Goal: Complete application form: Complete application form

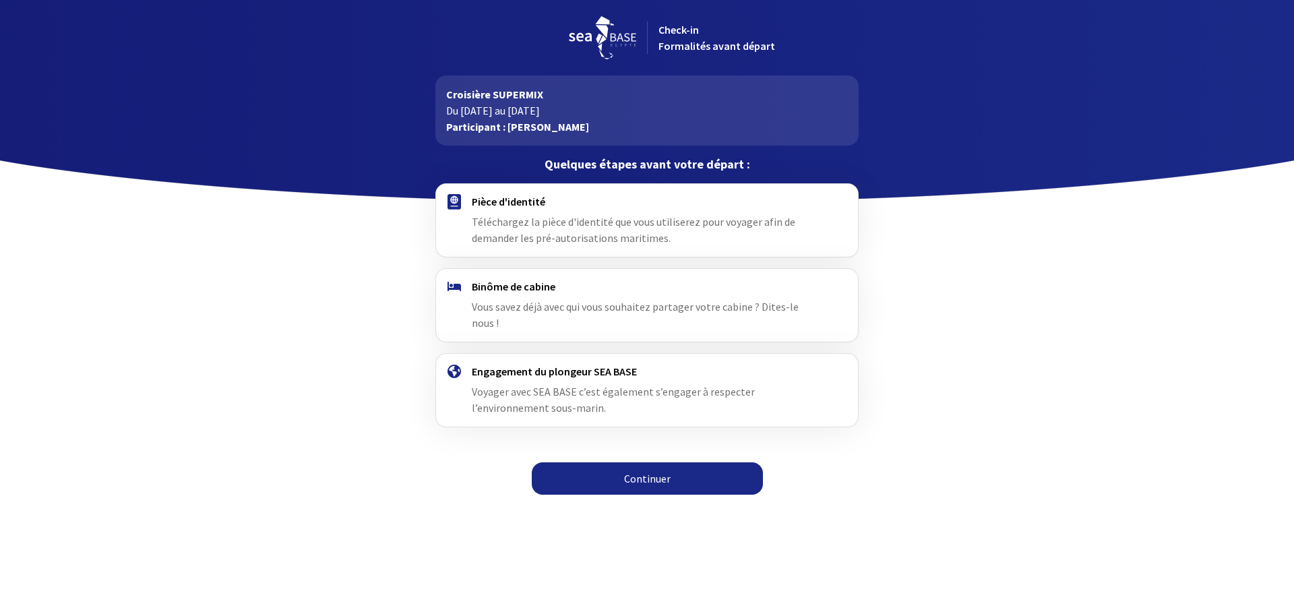
click at [638, 462] on link "Continuer" at bounding box center [647, 478] width 231 height 32
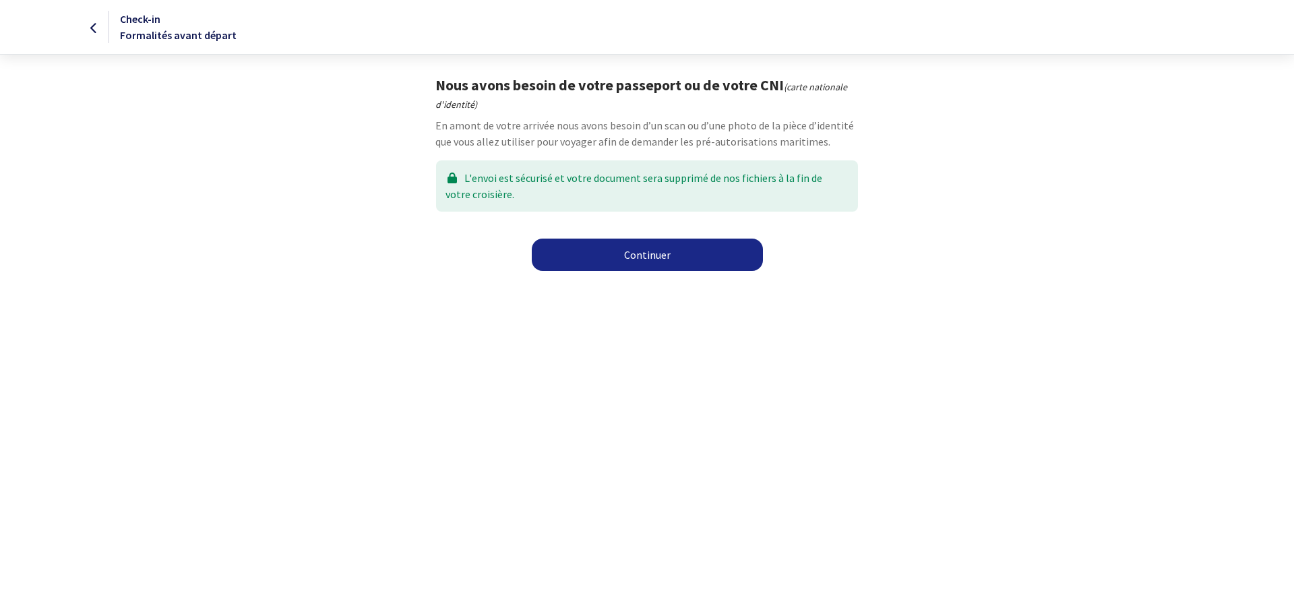
click at [666, 258] on link "Continuer" at bounding box center [647, 255] width 231 height 32
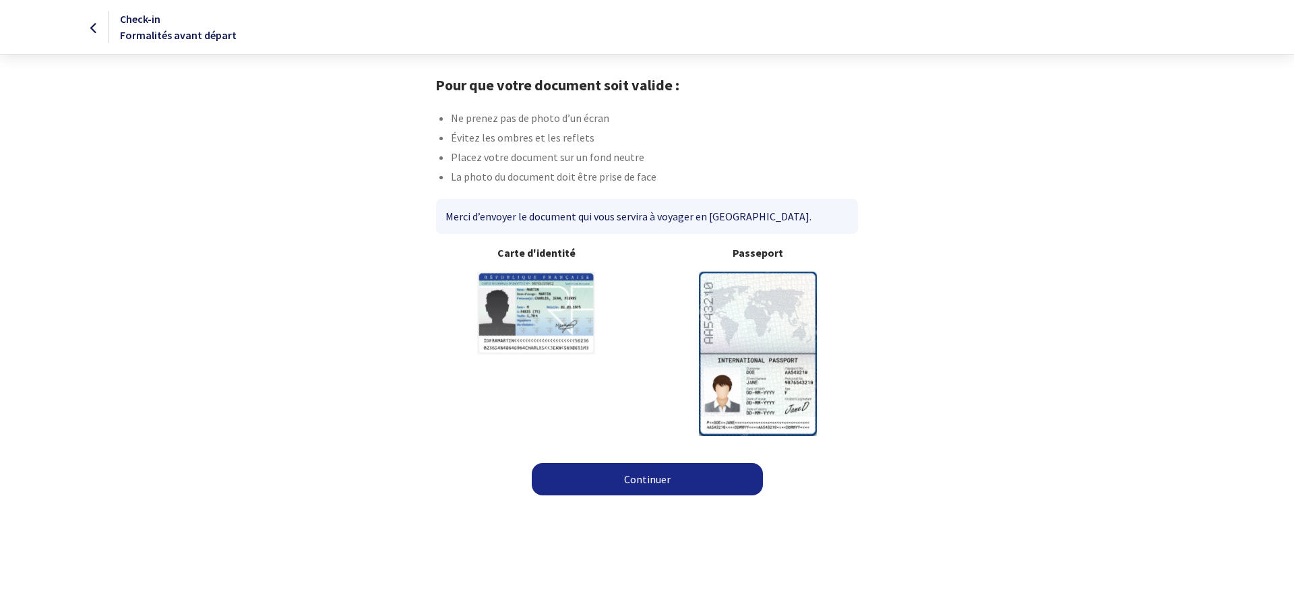
click at [777, 375] on img at bounding box center [758, 354] width 118 height 164
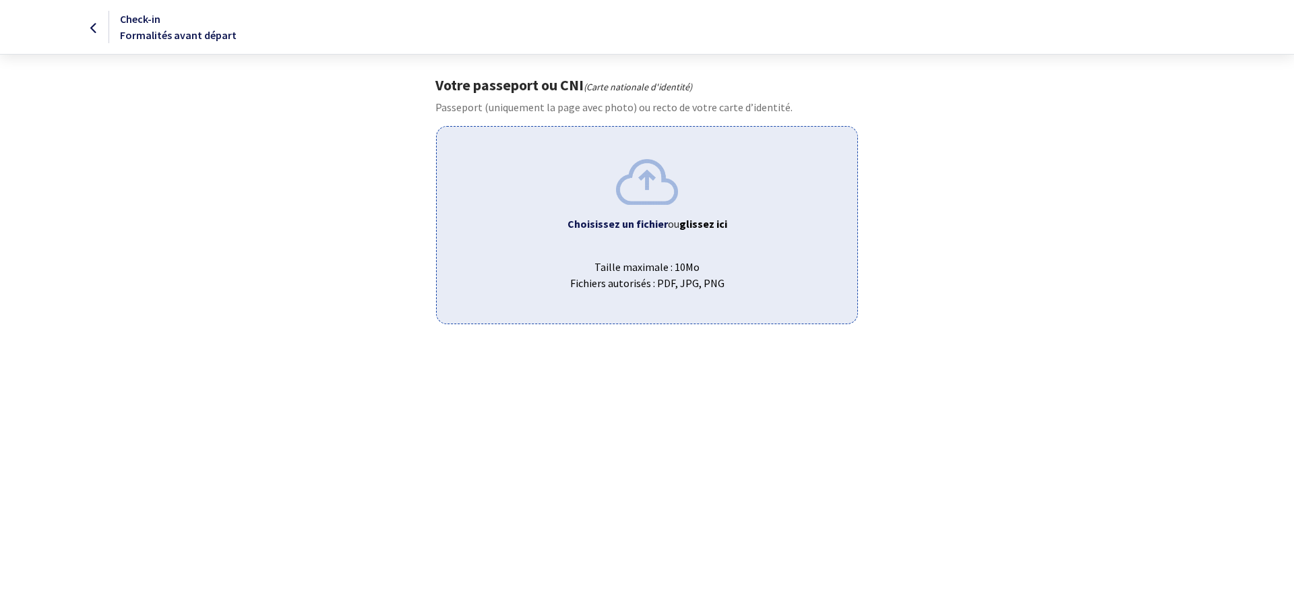
click at [664, 187] on img at bounding box center [647, 181] width 62 height 45
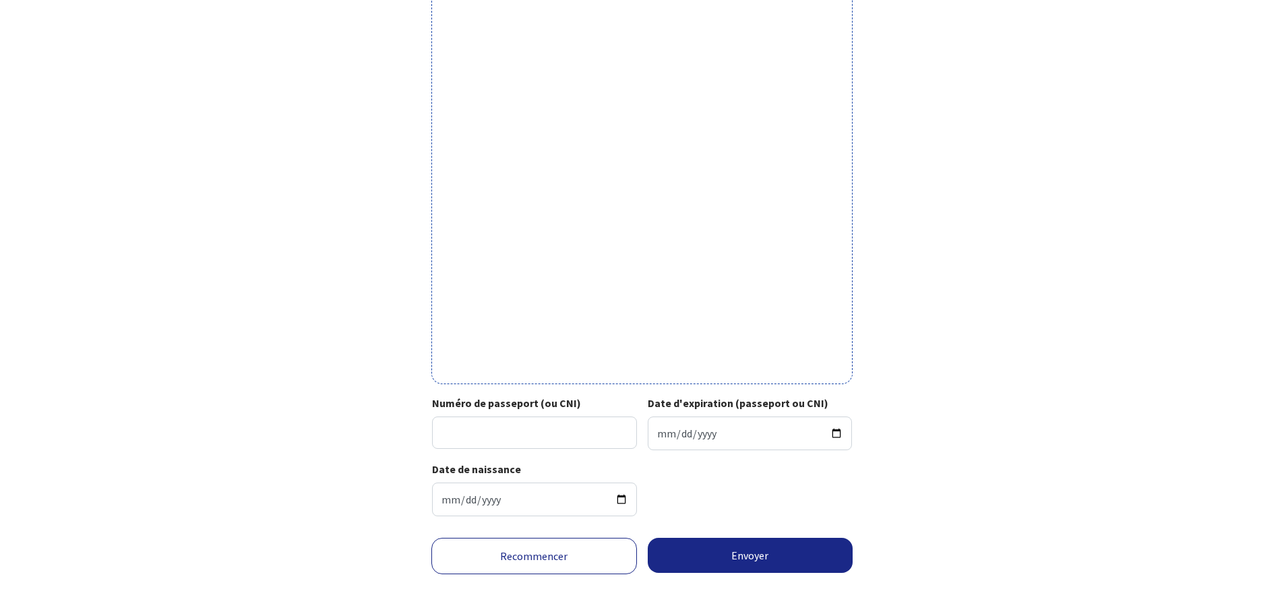
scroll to position [295, 0]
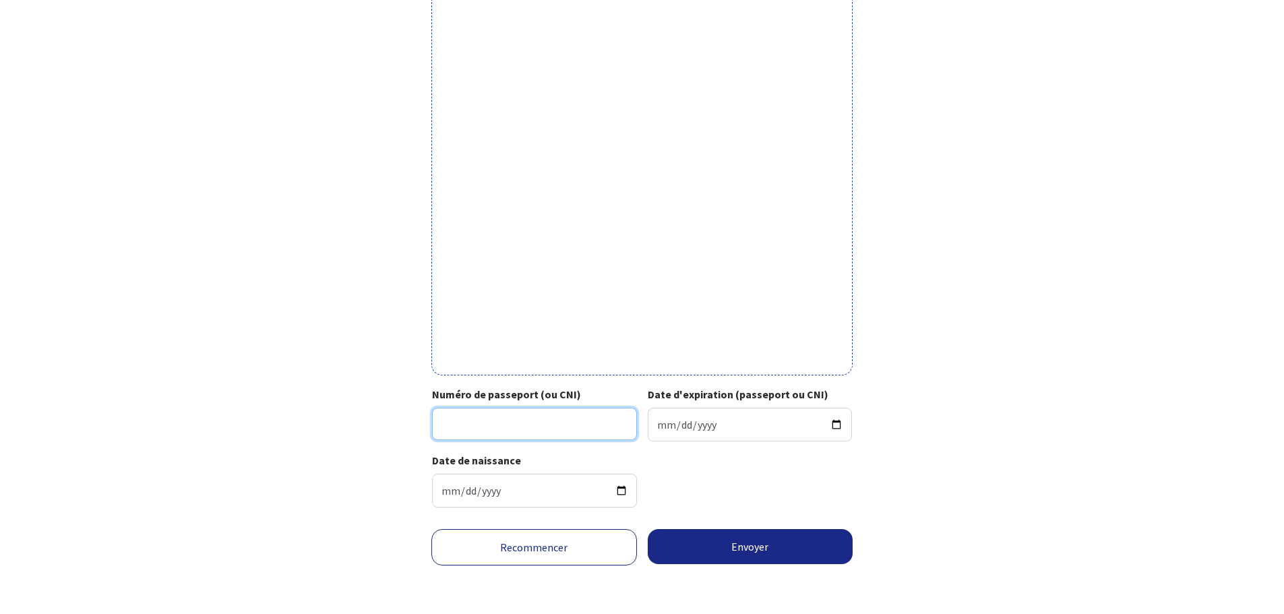
click at [526, 428] on input "Numéro de passeport (ou CNI)" at bounding box center [534, 424] width 205 height 32
type input "24CF09405"
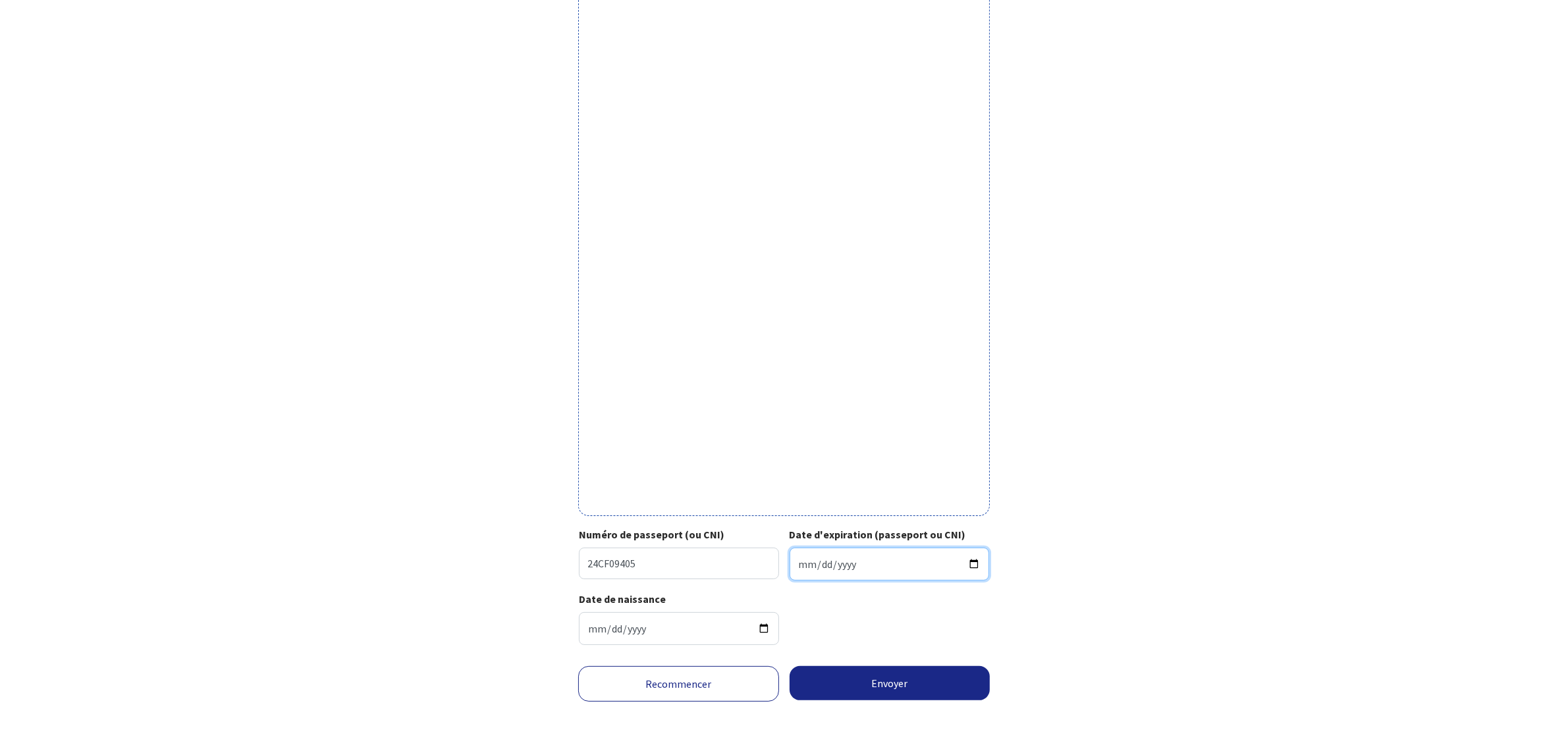
click at [858, 561] on input "Date d'expiration (passeport ou CNI)" at bounding box center [889, 564] width 200 height 33
type input "2034-02-28"
click button "Envoyer" at bounding box center [890, 683] width 201 height 34
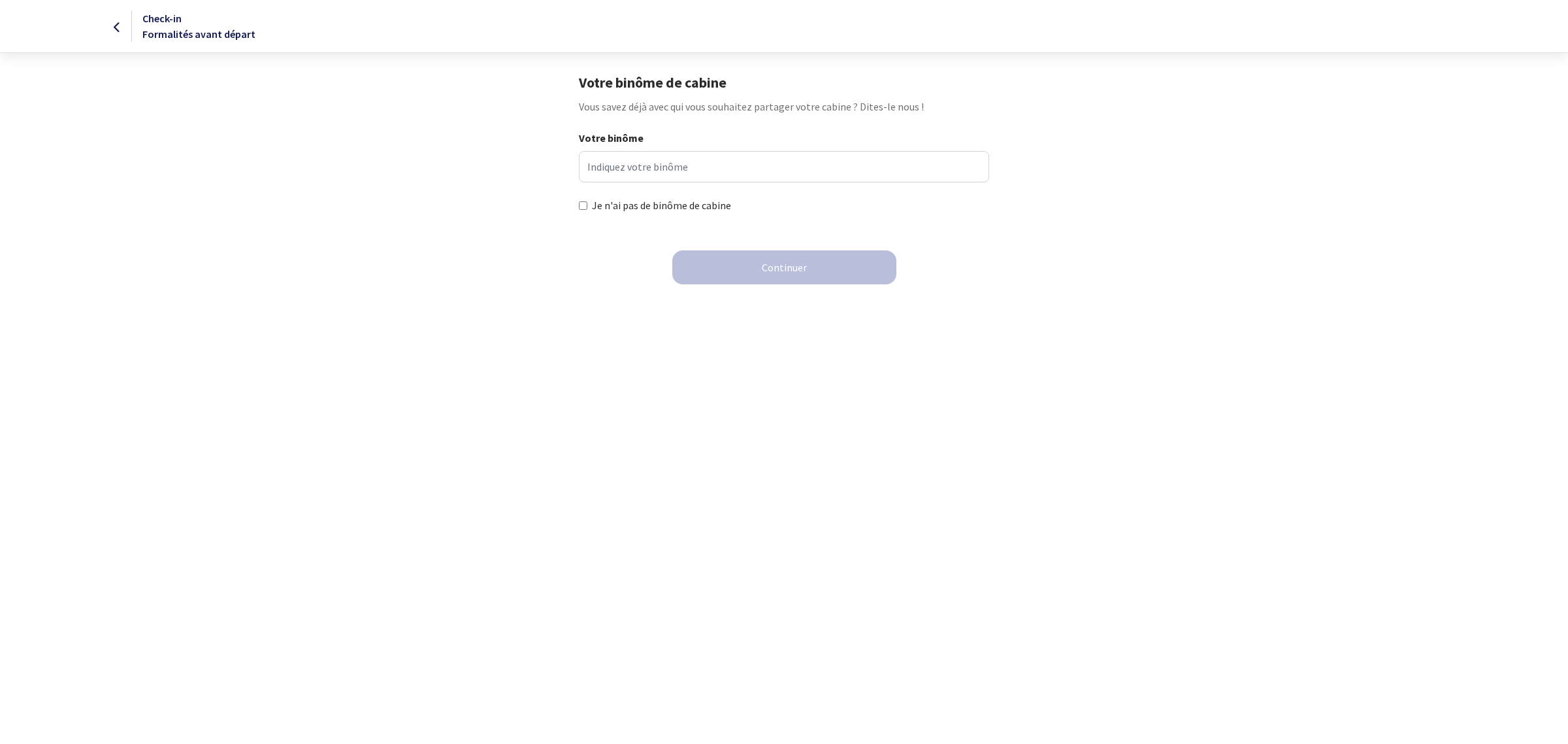
click at [113, 28] on icon at bounding box center [116, 27] width 7 height 1
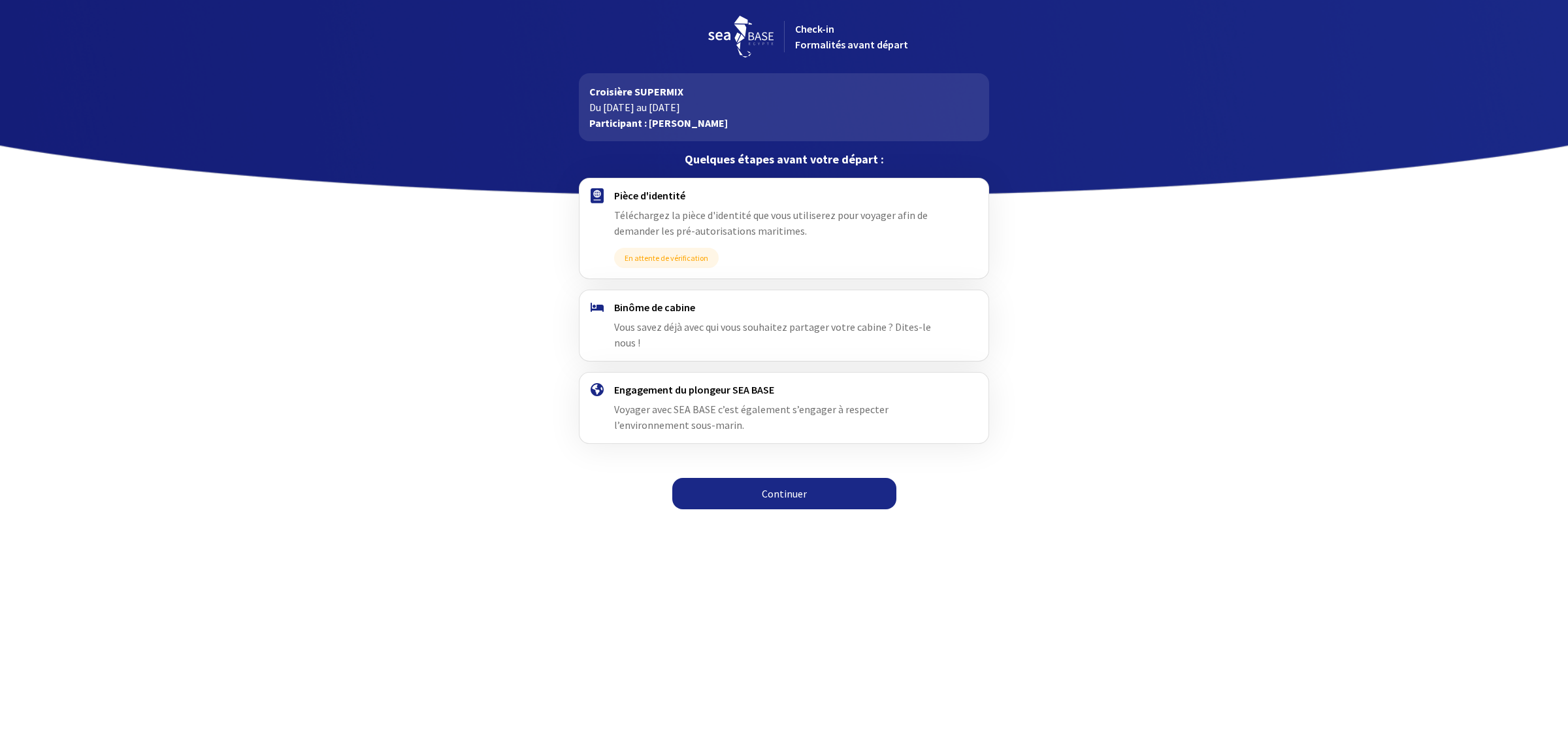
click at [809, 480] on link "Continuer" at bounding box center [784, 494] width 224 height 31
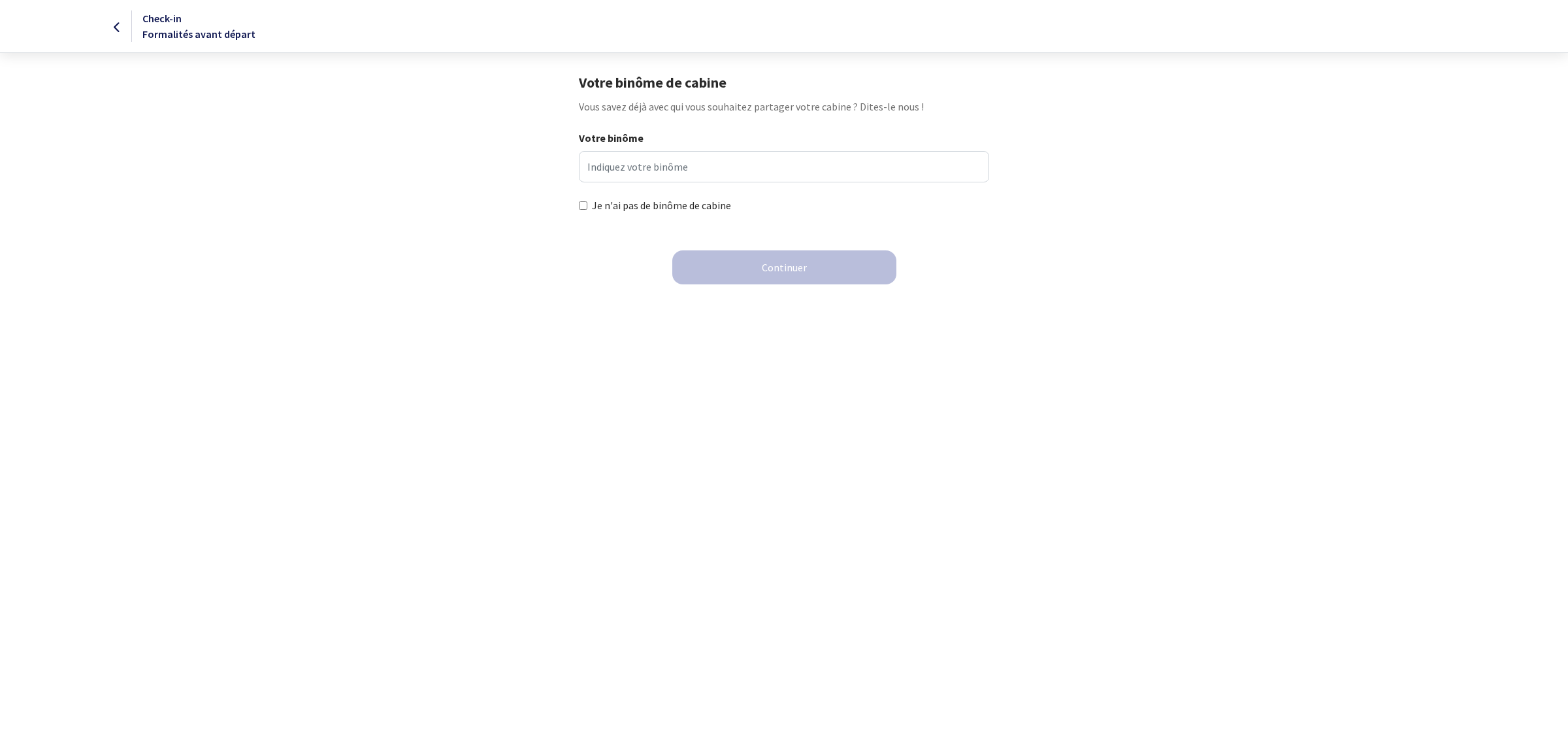
click at [586, 208] on input "Je n'ai pas de binôme de cabine" at bounding box center [583, 206] width 9 height 9
checkbox input "true"
click at [797, 268] on button "Continuer" at bounding box center [784, 267] width 224 height 34
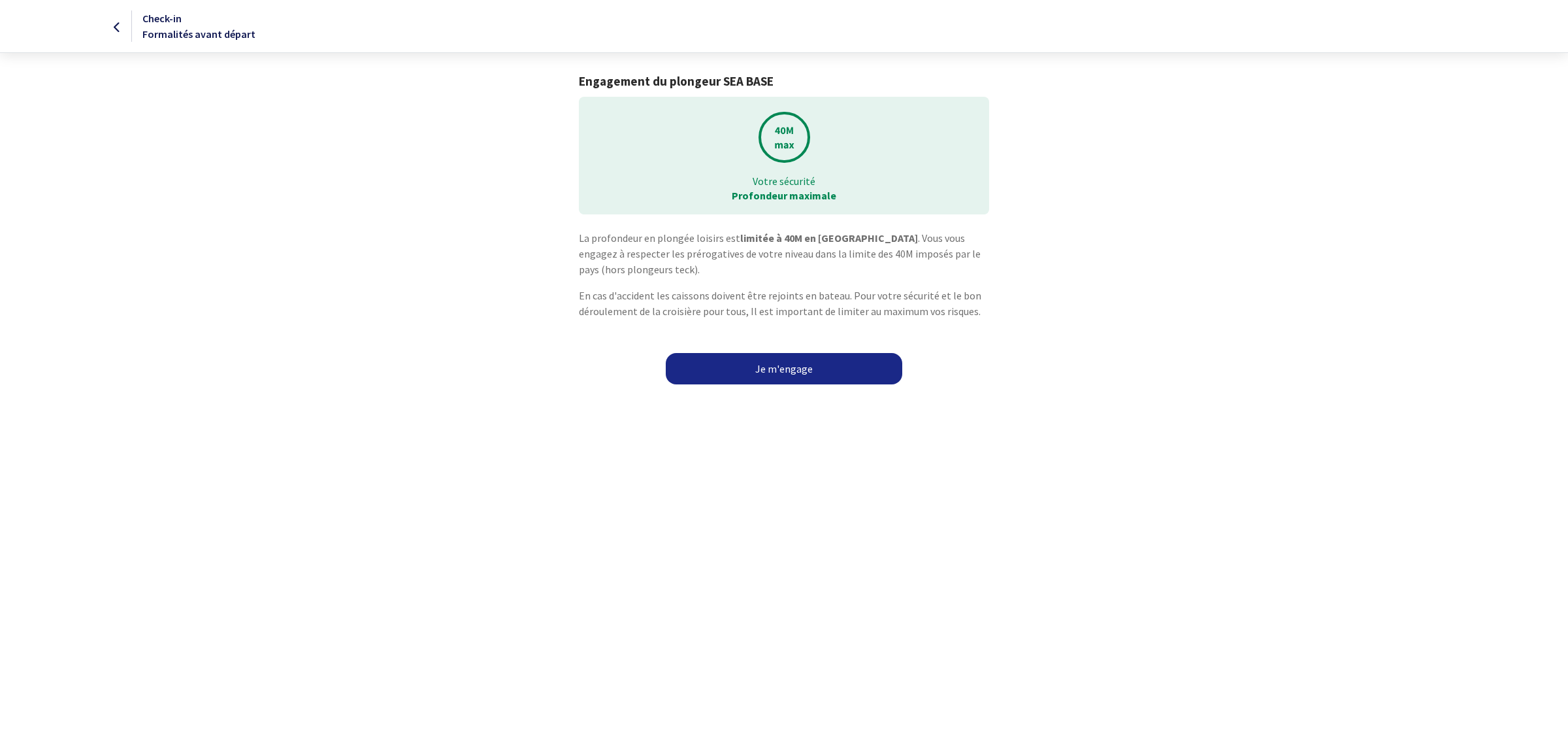
click at [829, 364] on link "Je m'engage" at bounding box center [784, 369] width 237 height 31
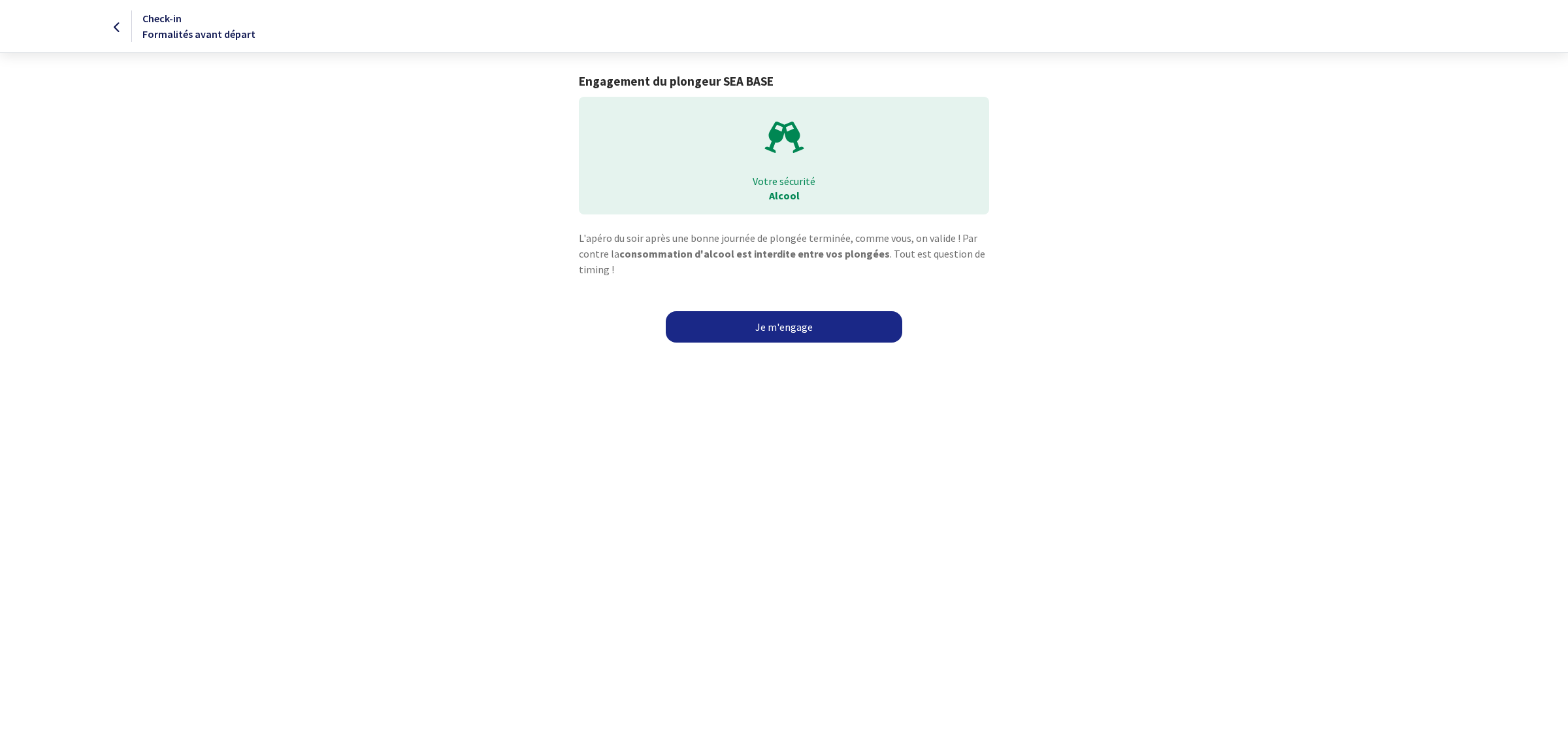
click at [761, 319] on link "Je m'engage" at bounding box center [784, 327] width 237 height 31
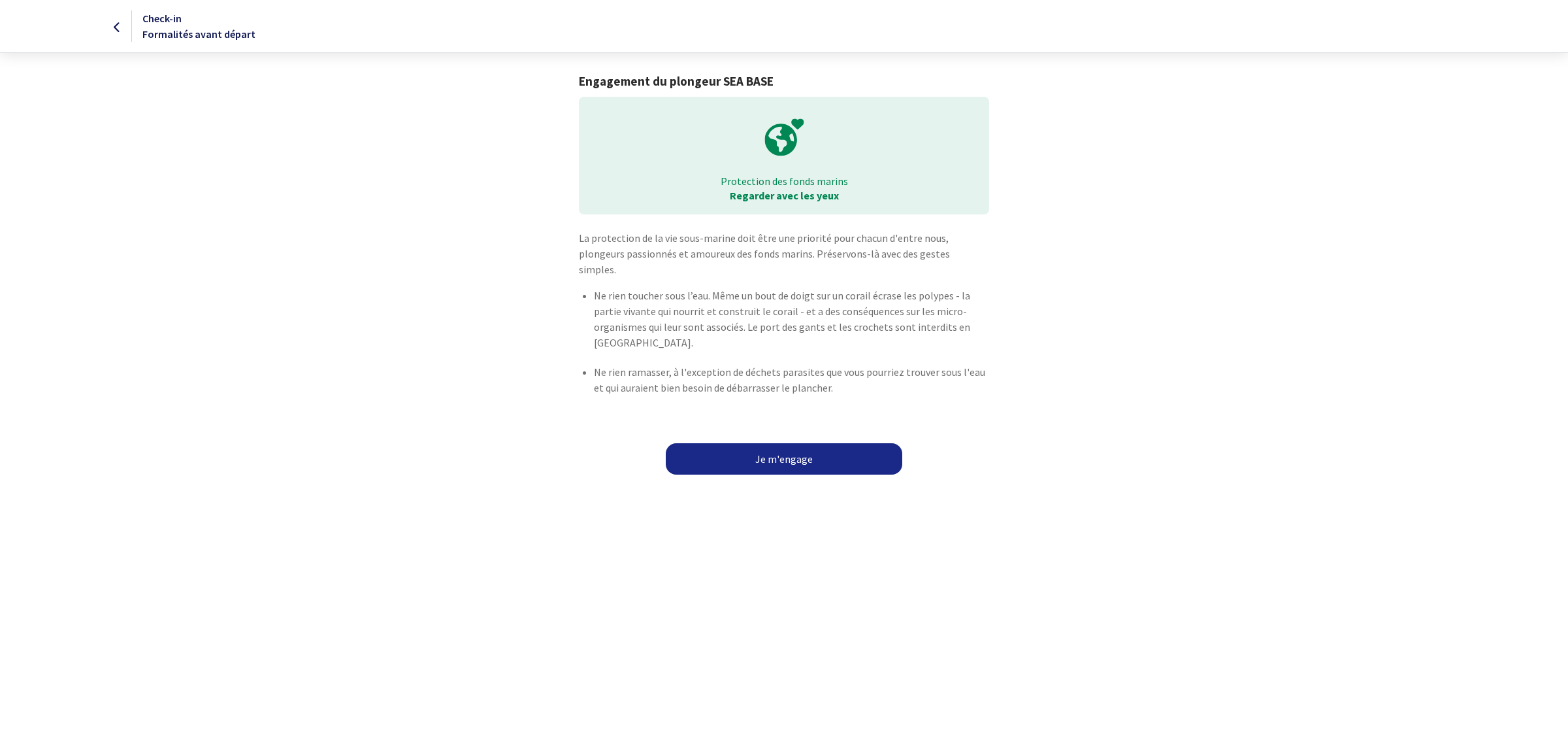
click at [776, 448] on link "Je m'engage" at bounding box center [784, 459] width 237 height 31
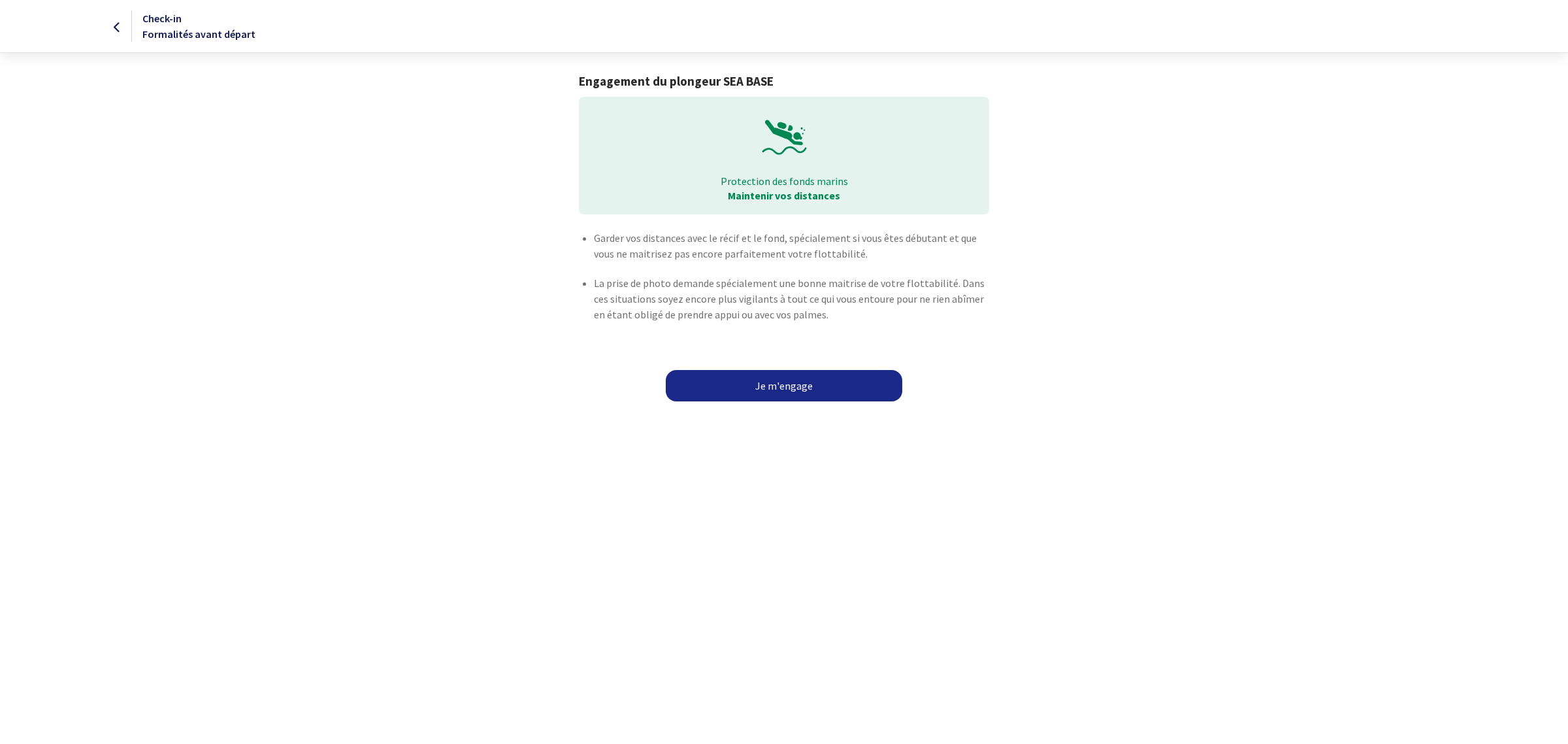
click at [799, 364] on div "Garder vos distances avec le récif et le fond, spécialement si vous êtes débuta…" at bounding box center [784, 304] width 739 height 147
click at [789, 383] on link "Je m'engage" at bounding box center [784, 385] width 237 height 31
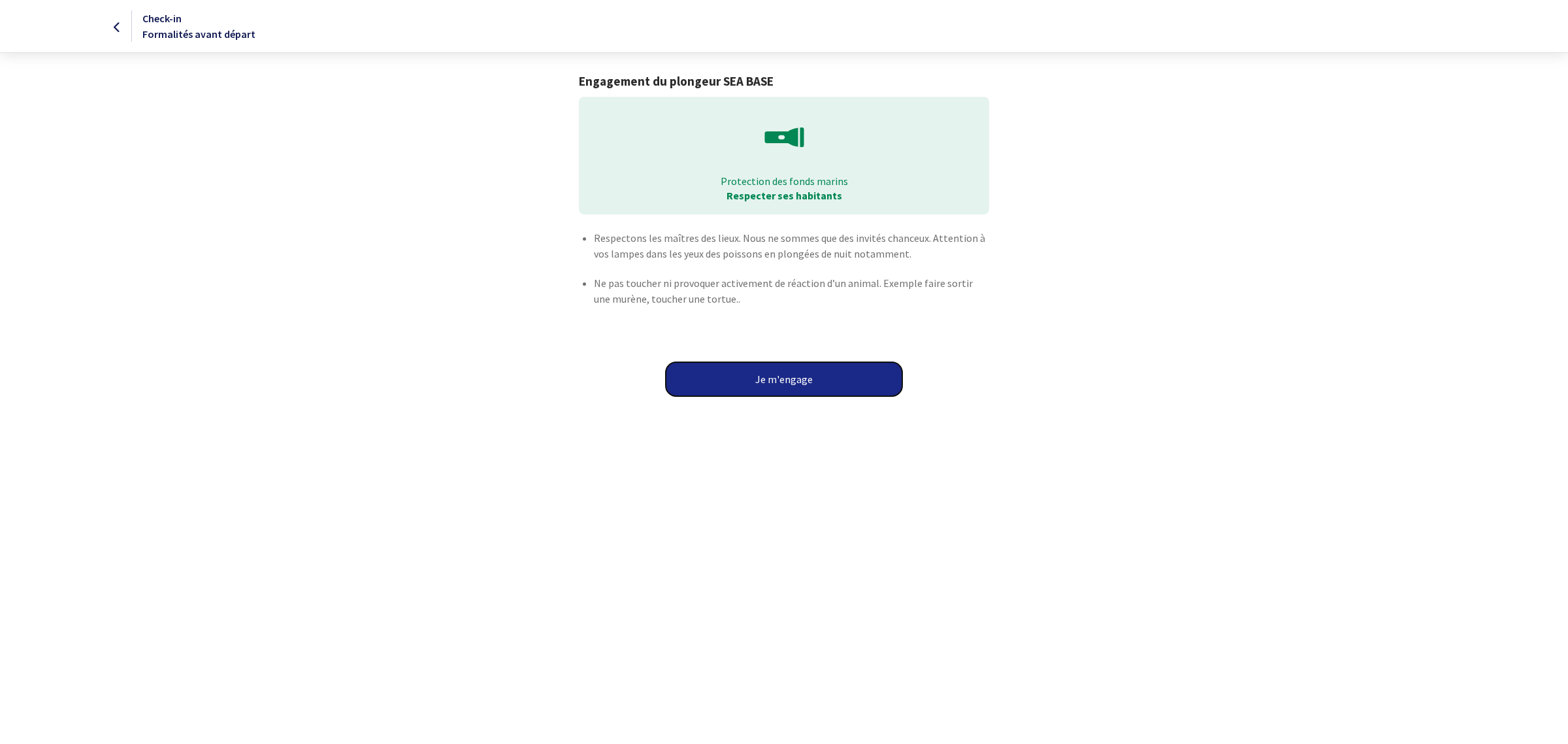
click at [784, 380] on button "Je m'engage" at bounding box center [784, 378] width 237 height 34
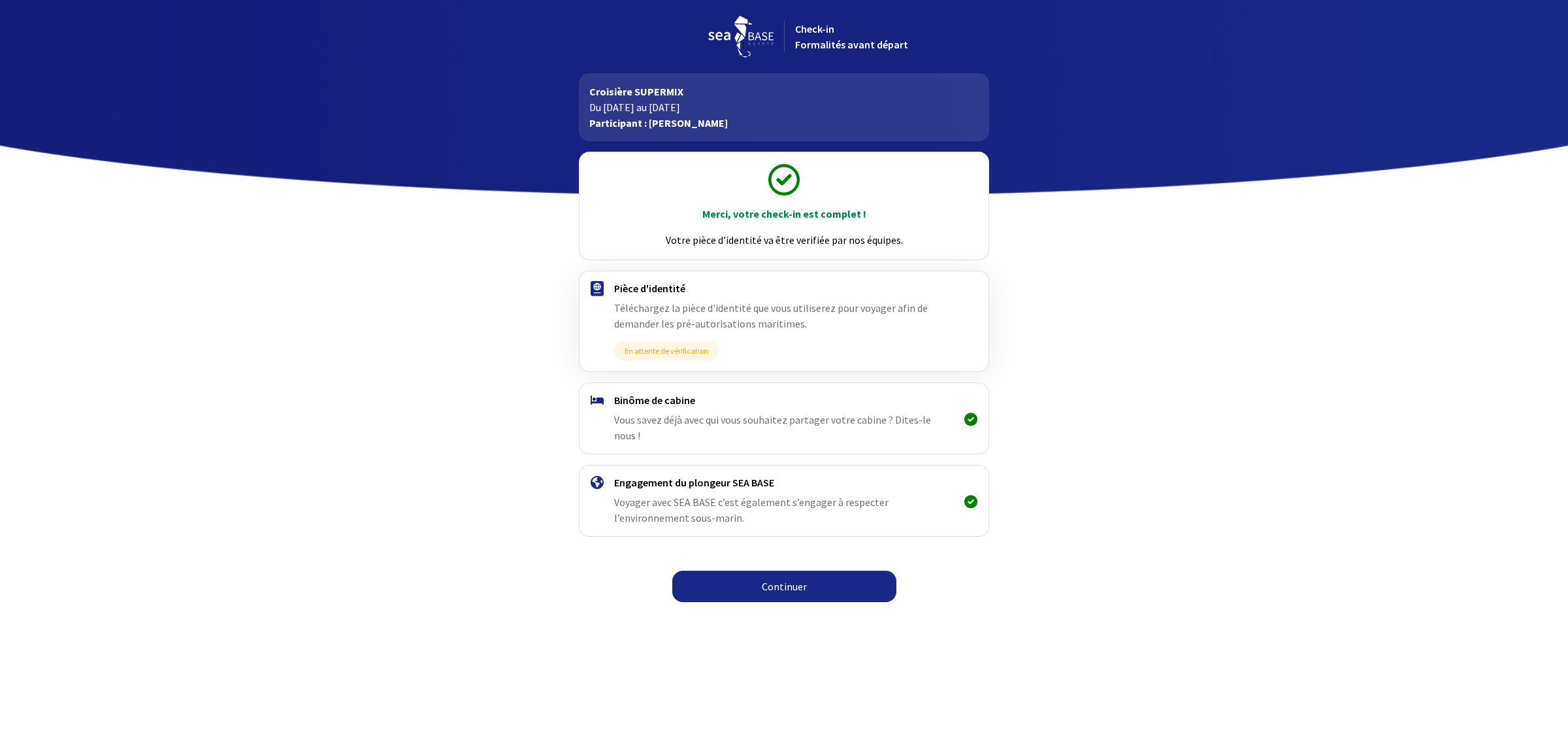
click at [772, 570] on link "Continuer" at bounding box center [784, 586] width 224 height 31
click at [790, 570] on link "Continuer" at bounding box center [784, 586] width 224 height 31
click at [808, 575] on link "Continuer" at bounding box center [784, 586] width 224 height 31
click at [818, 572] on link "Continuer" at bounding box center [784, 586] width 224 height 31
click at [811, 570] on link "Continuer" at bounding box center [784, 586] width 224 height 31
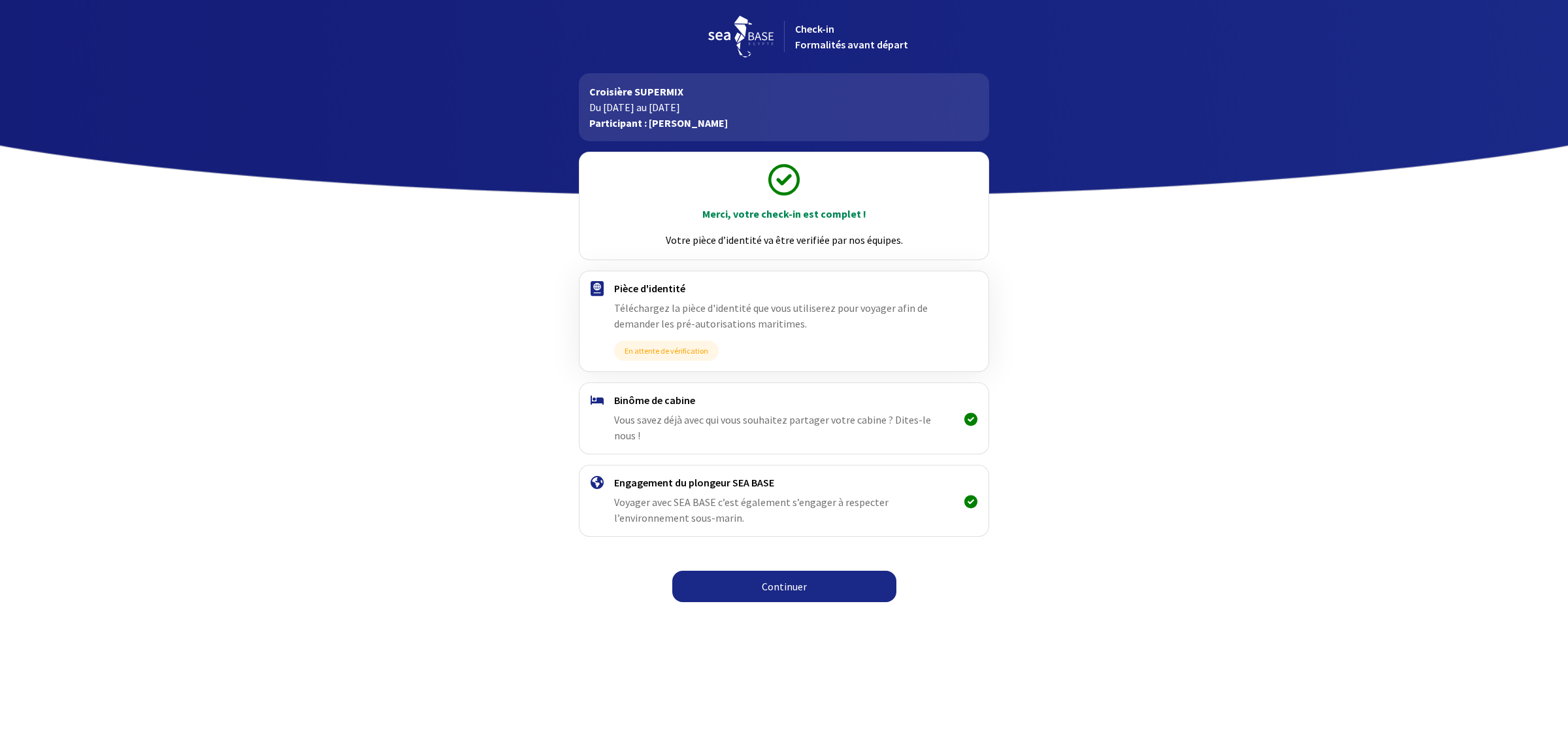
click at [543, 610] on html "Check-in Formalités avant départ Croisière SUPERMIX Du [DATE] au [DATE] Partici…" at bounding box center [784, 305] width 1568 height 610
